Goal: Find specific page/section

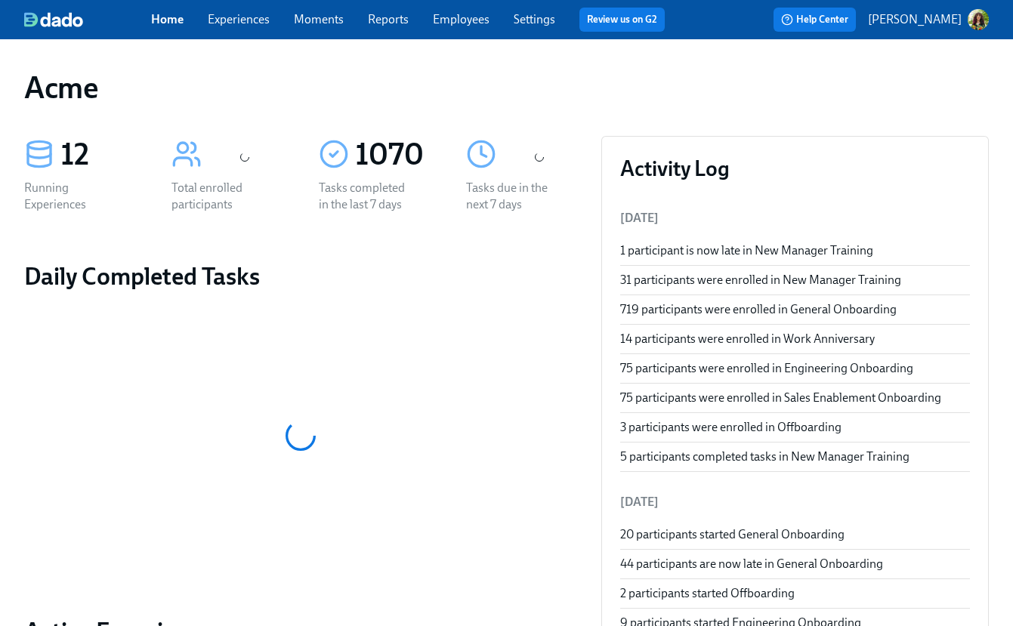
click at [236, 20] on link "Experiences" at bounding box center [239, 19] width 62 height 14
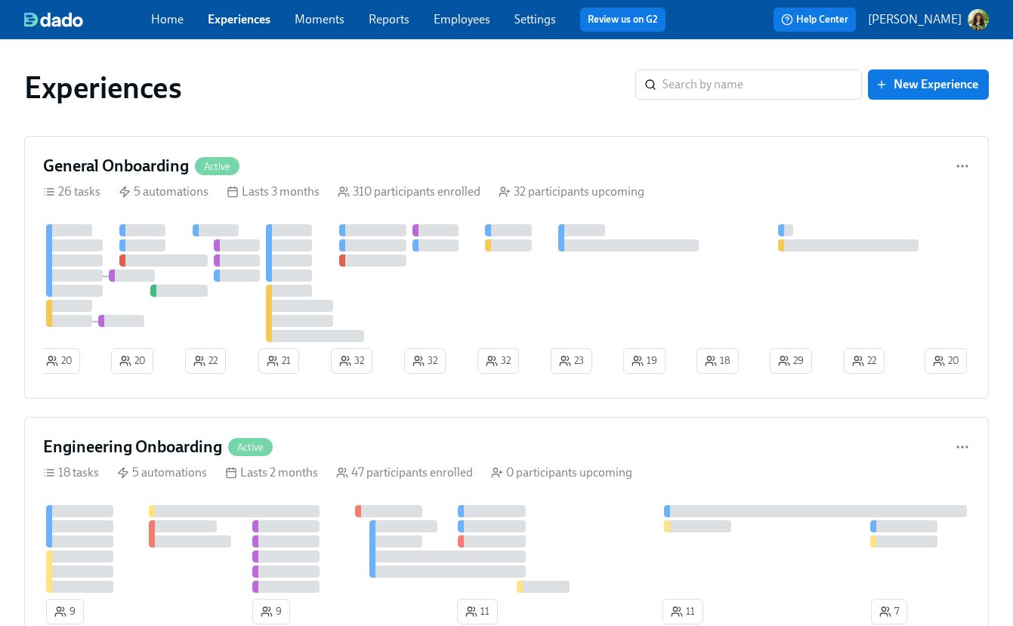
click at [326, 18] on link "Moments" at bounding box center [320, 19] width 50 height 14
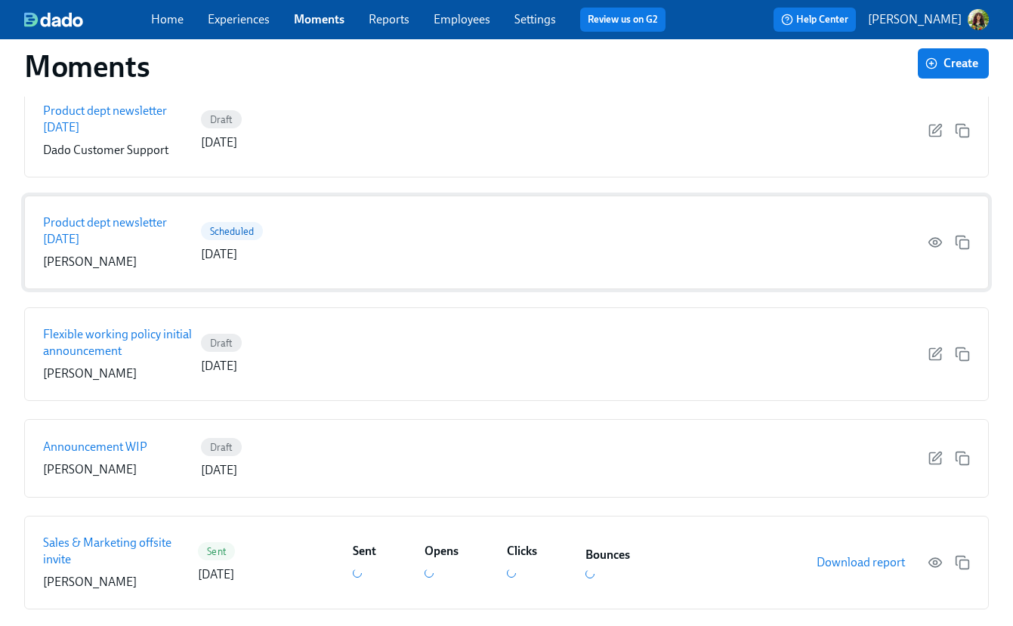
scroll to position [207, 0]
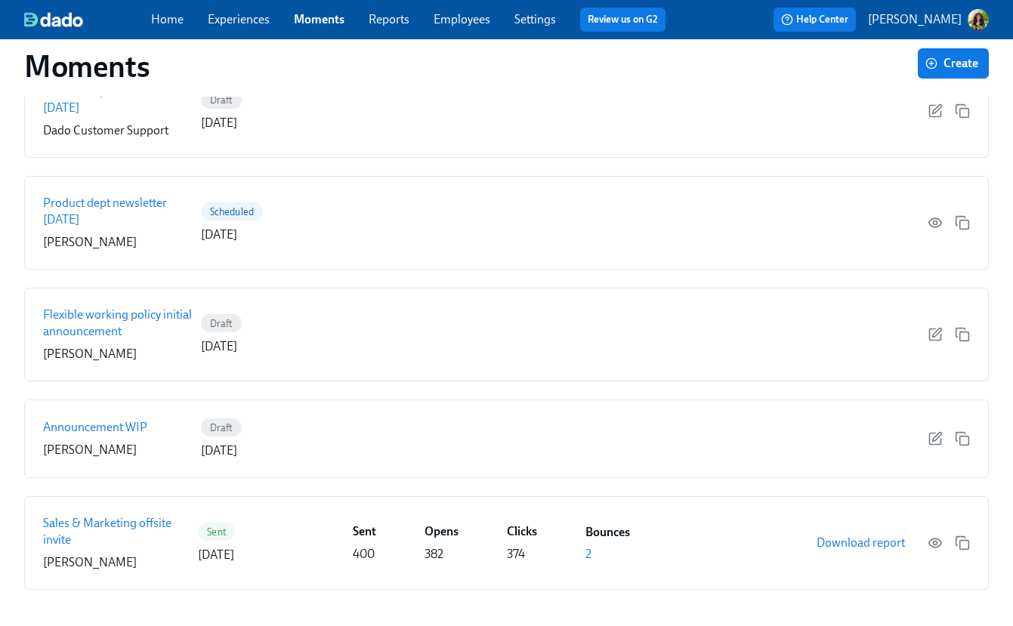
click at [374, 26] on span "Reports" at bounding box center [389, 19] width 41 height 17
drag, startPoint x: 389, startPoint y: 17, endPoint x: 421, endPoint y: 17, distance: 32.5
click at [389, 17] on link "Reports" at bounding box center [389, 19] width 41 height 14
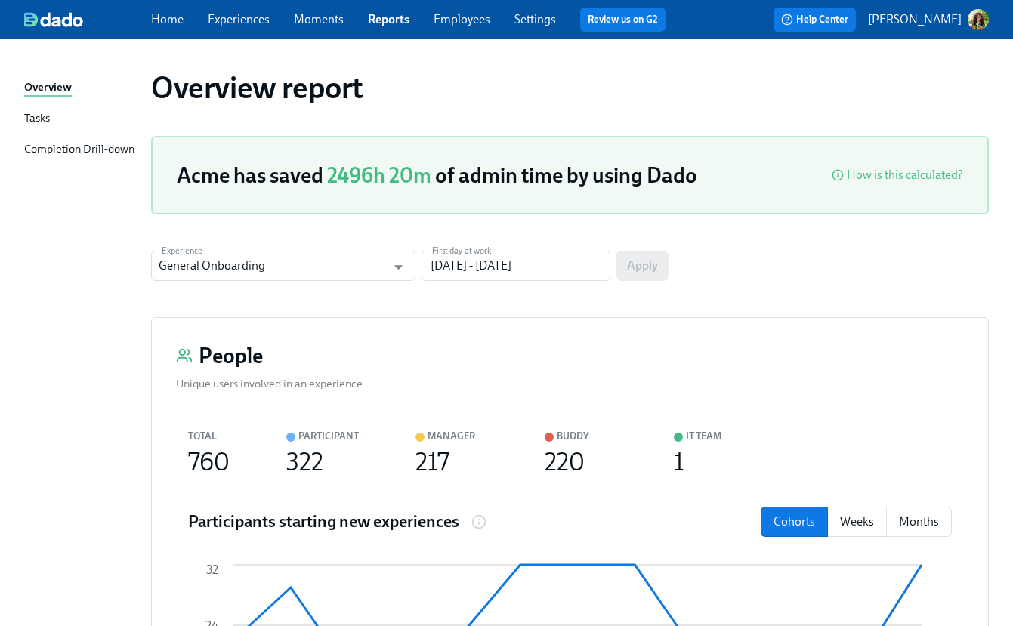
click at [38, 116] on div "Tasks" at bounding box center [37, 119] width 26 height 19
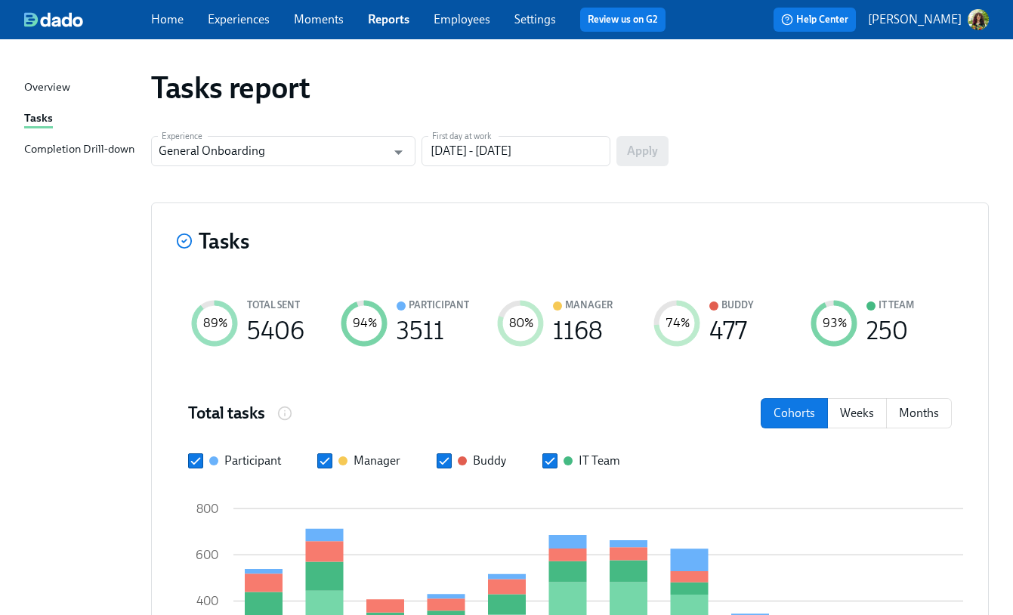
click at [110, 149] on div "Completion Drill-down" at bounding box center [79, 149] width 110 height 19
